Goal: Task Accomplishment & Management: Manage account settings

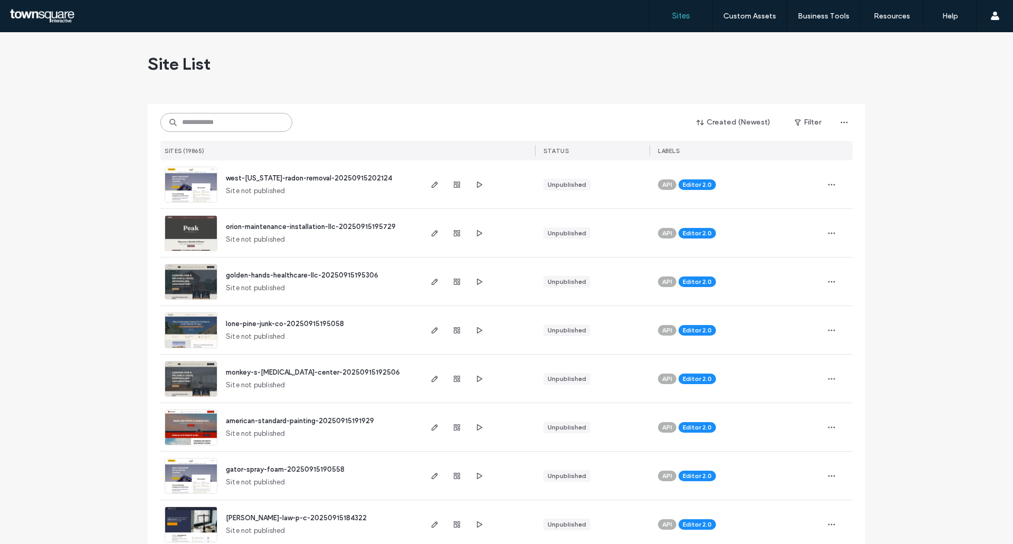
click at [183, 115] on input at bounding box center [226, 122] width 132 height 19
paste input "**********"
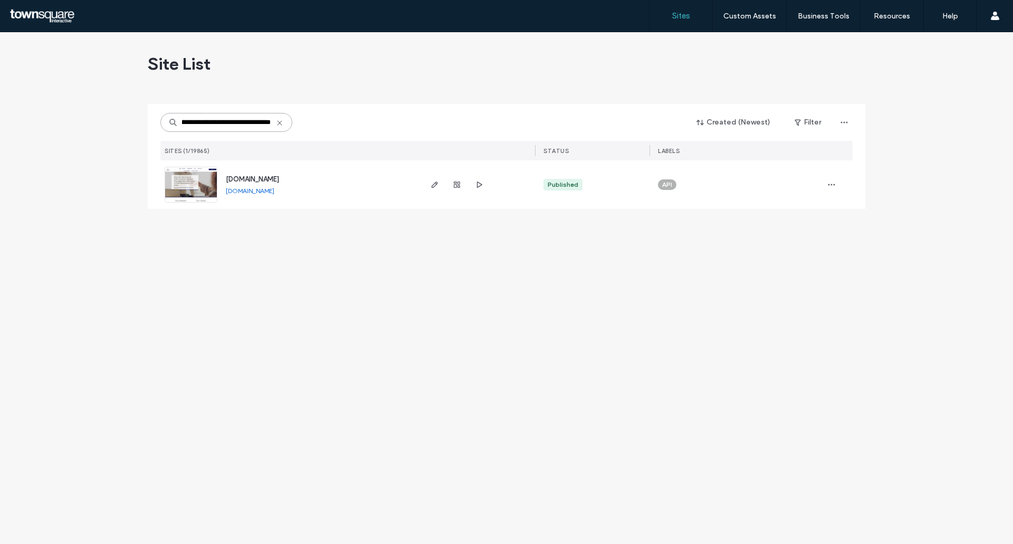
type input "**********"
click at [200, 187] on link at bounding box center [191, 185] width 53 height 36
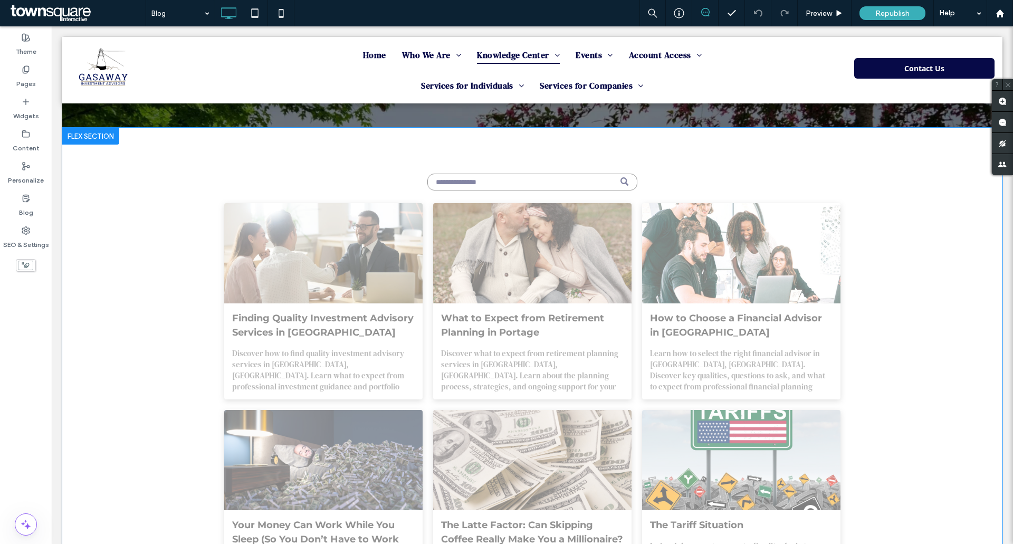
scroll to position [264, 0]
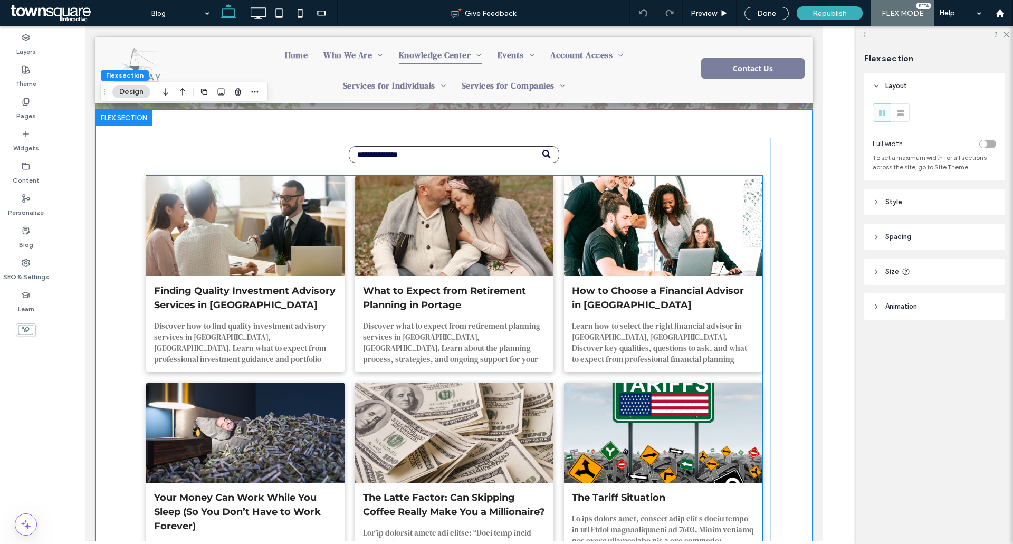
click at [285, 264] on div at bounding box center [244, 226] width 210 height 106
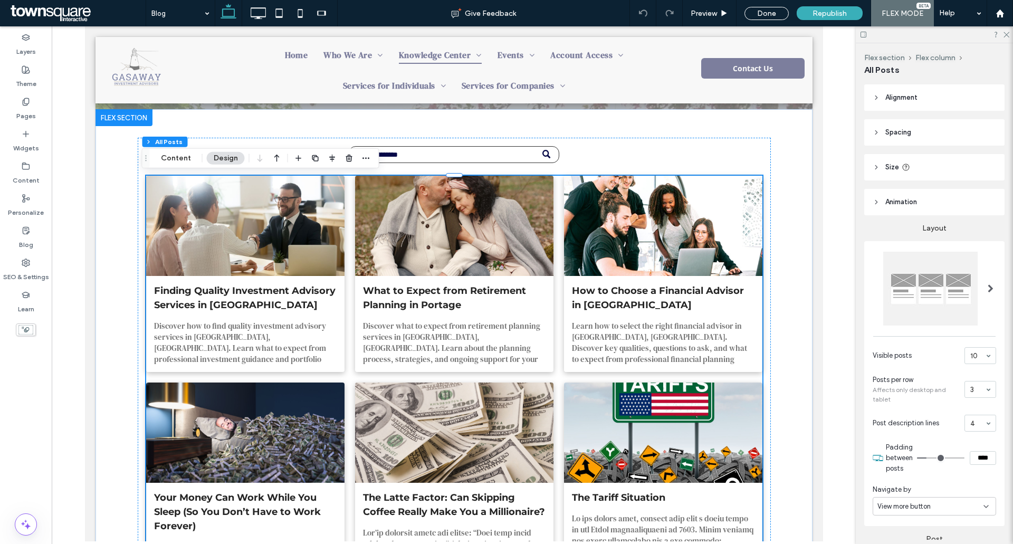
click at [225, 161] on button "Design" at bounding box center [226, 158] width 38 height 13
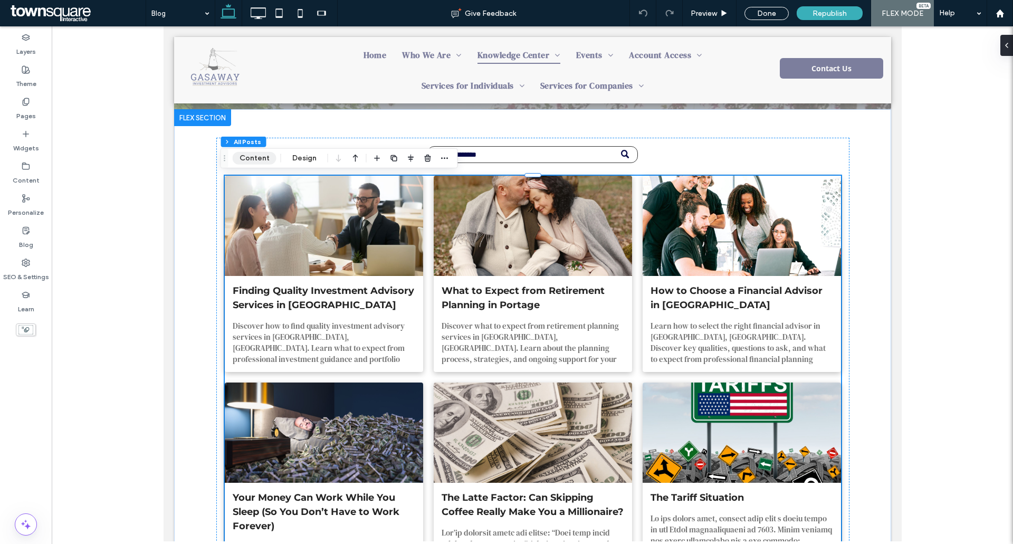
click at [255, 161] on button "Content" at bounding box center [255, 158] width 44 height 13
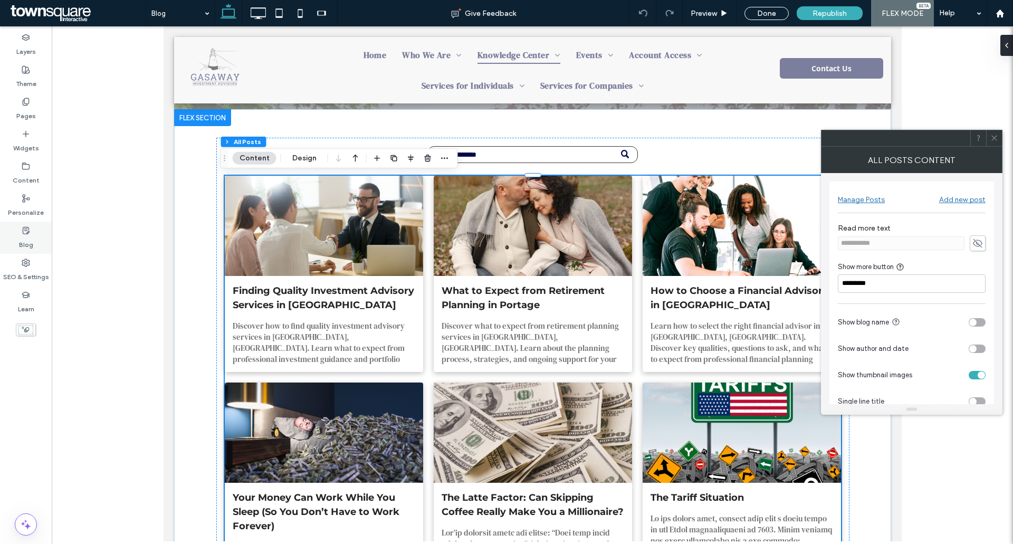
click at [30, 227] on div "Blog" at bounding box center [26, 238] width 52 height 32
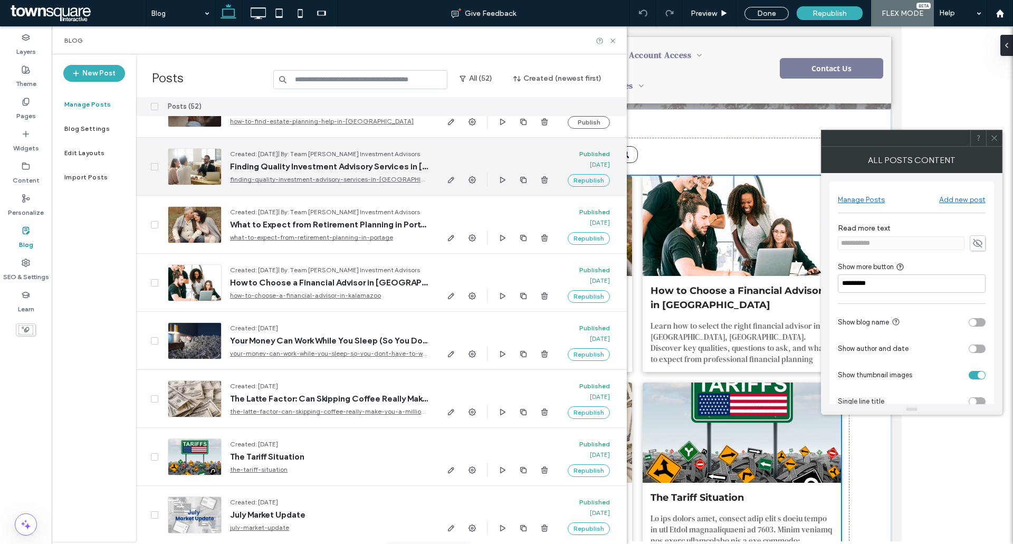
scroll to position [158, 0]
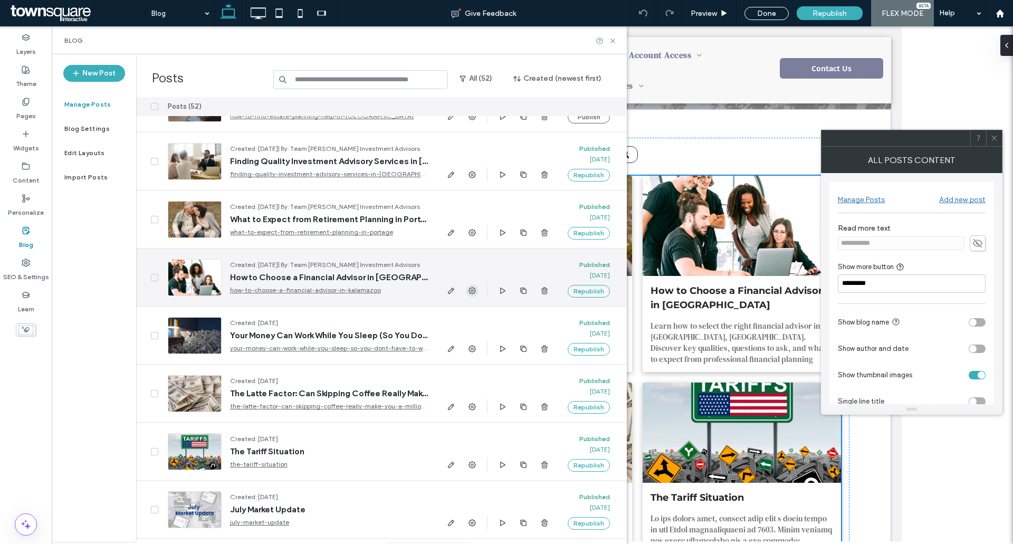
click at [473, 289] on icon "button" at bounding box center [472, 290] width 8 height 8
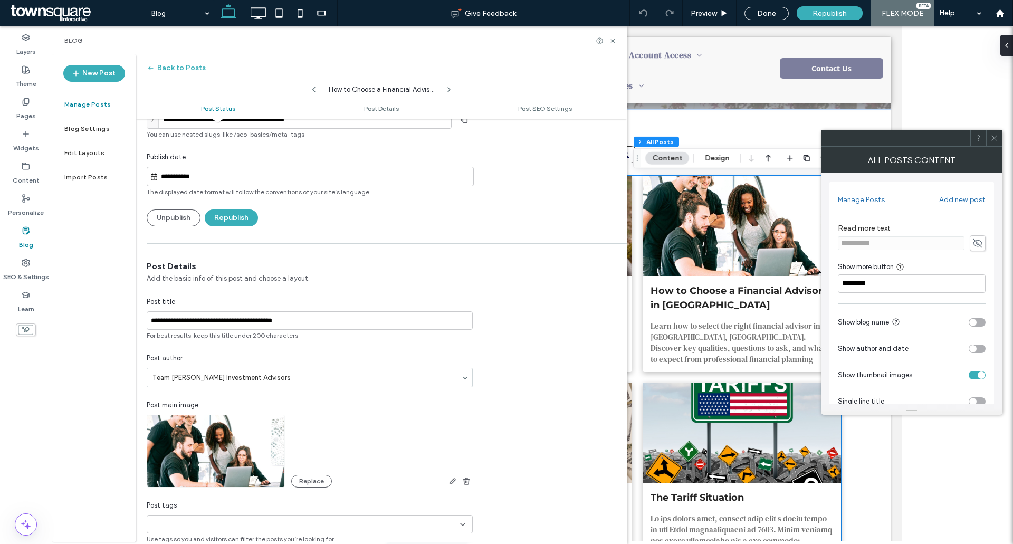
scroll to position [53, 0]
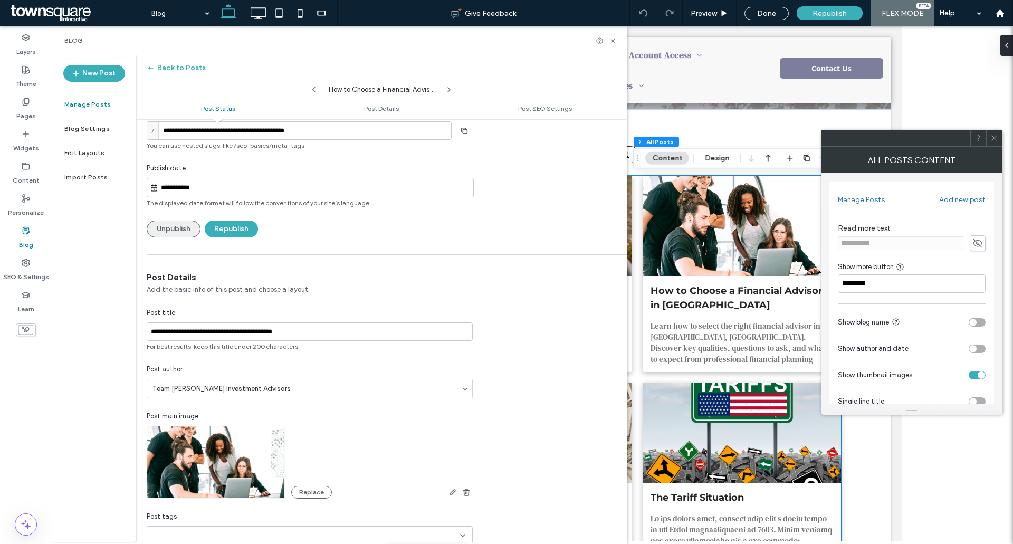
click at [167, 229] on button "Unpublish" at bounding box center [174, 228] width 54 height 17
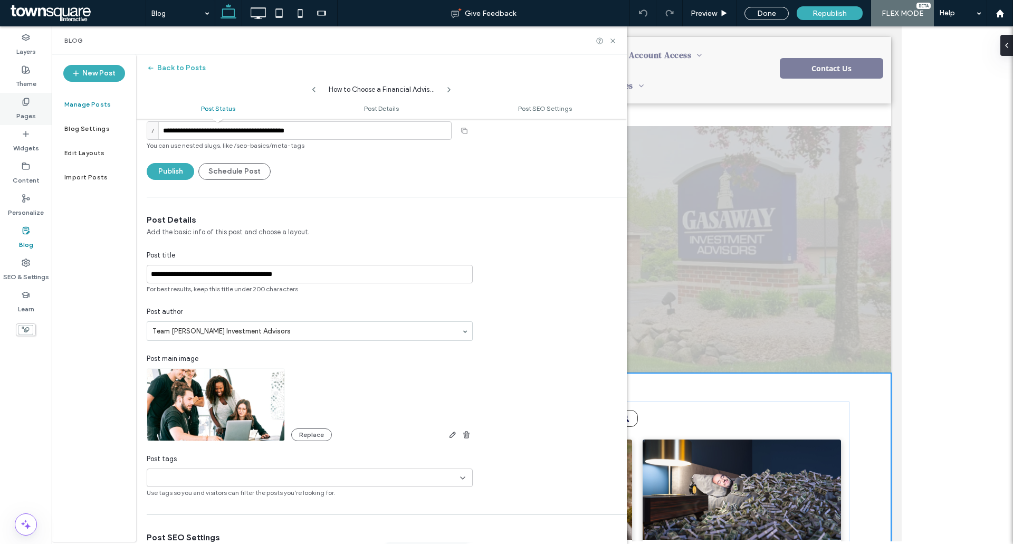
scroll to position [347, 0]
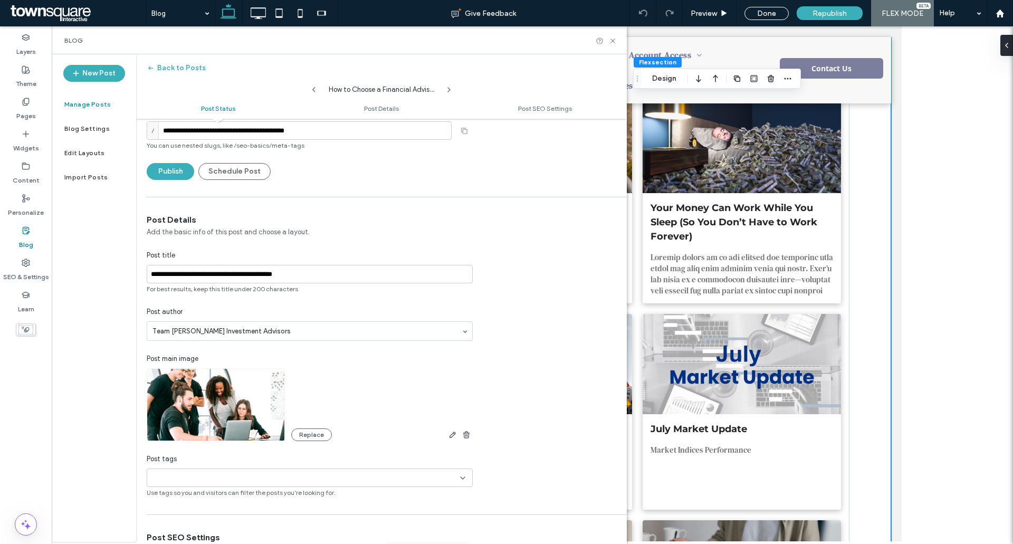
click at [32, 237] on label "Blog" at bounding box center [26, 242] width 14 height 15
